Goal: Information Seeking & Learning: Learn about a topic

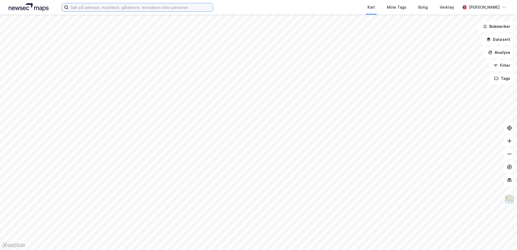
click at [186, 8] on input at bounding box center [140, 7] width 144 height 8
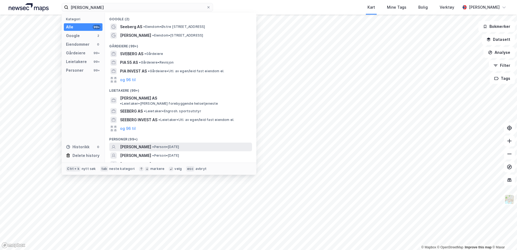
click at [163, 145] on span "• Person • [DATE]" at bounding box center [165, 147] width 27 height 4
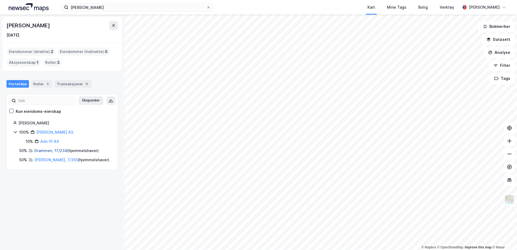
click at [52, 151] on link "Drammen, 17/234" at bounding box center [50, 150] width 33 height 5
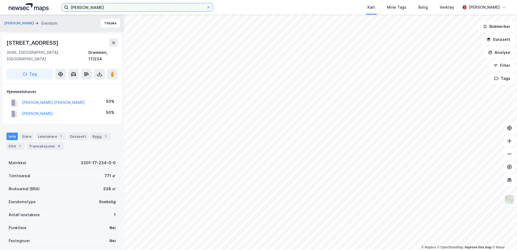
drag, startPoint x: 127, startPoint y: 10, endPoint x: -118, endPoint y: 41, distance: 246.8
click at [0, 41] on html "[PERSON_NAME] Kart Mine Tags Bolig Verktøy [PERSON_NAME] © Mapbox © OpenStreetM…" at bounding box center [258, 125] width 517 height 250
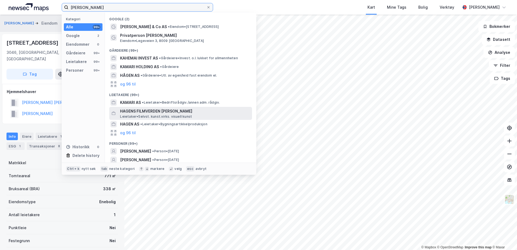
scroll to position [19, 0]
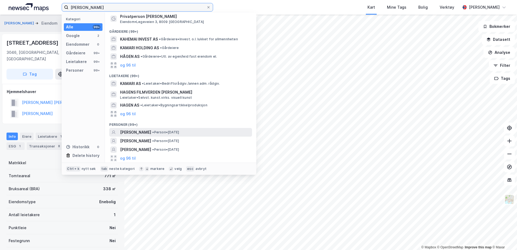
type input "[PERSON_NAME]"
click at [150, 129] on span "[PERSON_NAME]" at bounding box center [135, 132] width 31 height 6
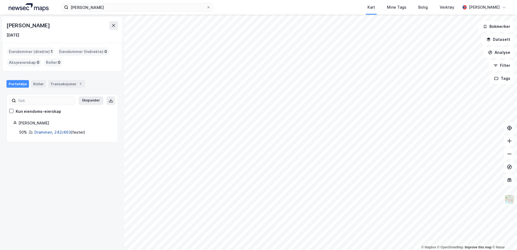
click at [49, 132] on link "Drammen, 242/463" at bounding box center [52, 132] width 37 height 5
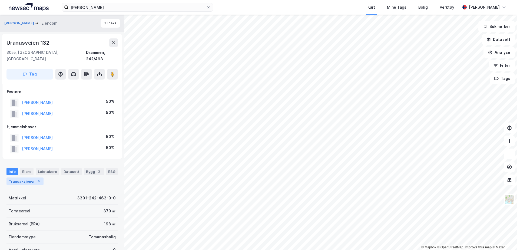
click at [27, 177] on div "Transaksjoner 5" at bounding box center [24, 181] width 37 height 8
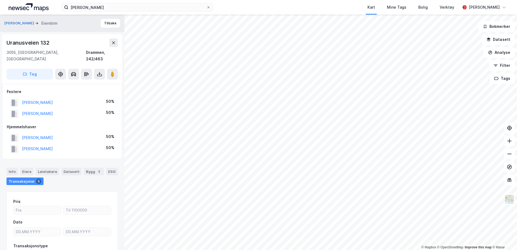
click at [34, 8] on img at bounding box center [29, 7] width 40 height 8
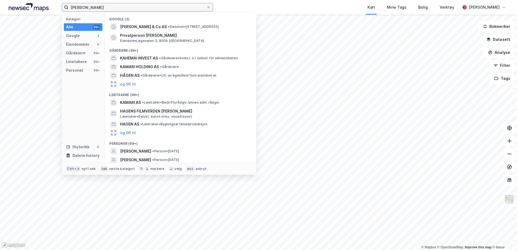
drag, startPoint x: 132, startPoint y: 7, endPoint x: -17, endPoint y: 28, distance: 150.3
click at [0, 28] on html "[PERSON_NAME] Kategori Alle 99+ Google 2 Eiendommer 0 Gårdeiere 99+ Leietakere …" at bounding box center [258, 125] width 517 height 250
